Goal: Find contact information: Find contact information

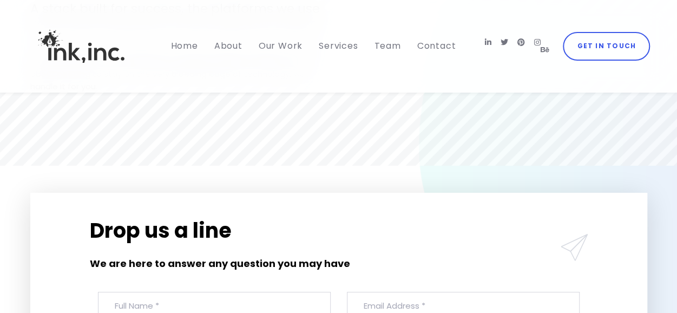
scroll to position [3819, 0]
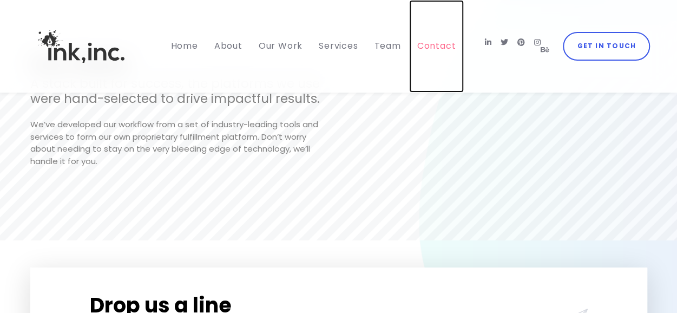
click at [429, 48] on span "Contact" at bounding box center [436, 45] width 39 height 12
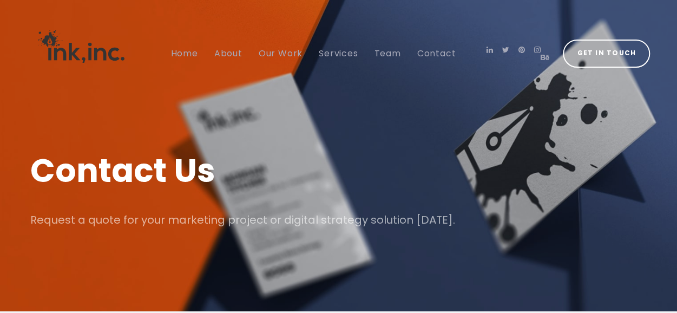
click at [160, 161] on h1 "Contact Us" at bounding box center [338, 170] width 617 height 45
click at [153, 172] on h1 "Contact Us" at bounding box center [338, 170] width 617 height 45
click at [431, 99] on link "Contact" at bounding box center [436, 53] width 55 height 107
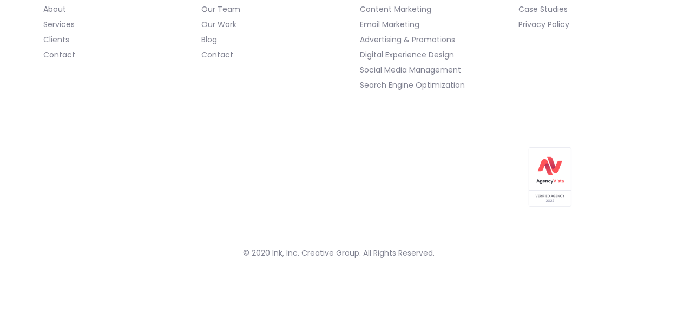
scroll to position [858, 0]
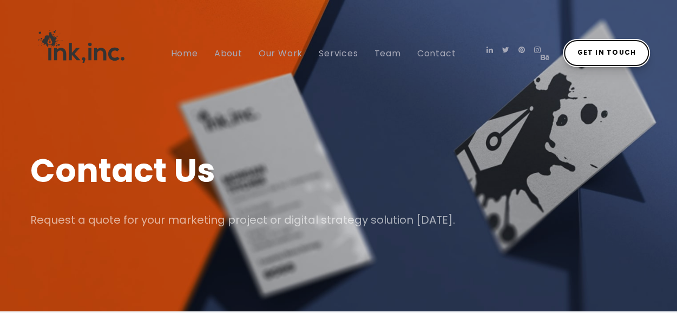
click at [594, 54] on span "Get in Touch" at bounding box center [606, 53] width 58 height 12
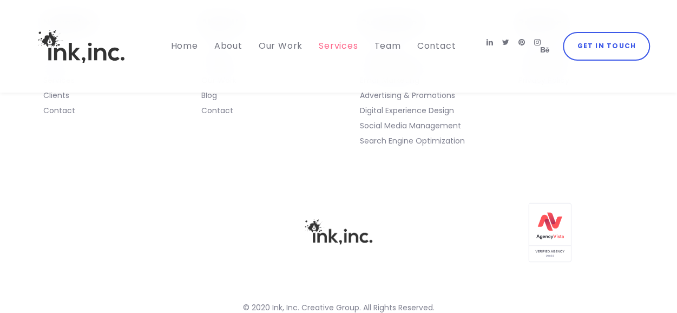
scroll to position [643, 0]
